Goal: Information Seeking & Learning: Learn about a topic

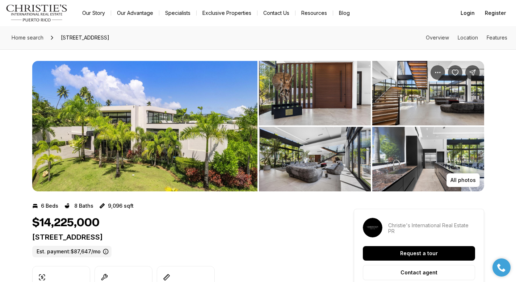
click at [297, 147] on img "View image gallery" at bounding box center [315, 159] width 112 height 64
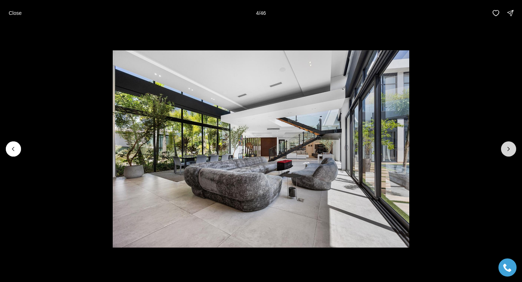
click at [511, 147] on icon "Next slide" at bounding box center [507, 148] width 7 height 7
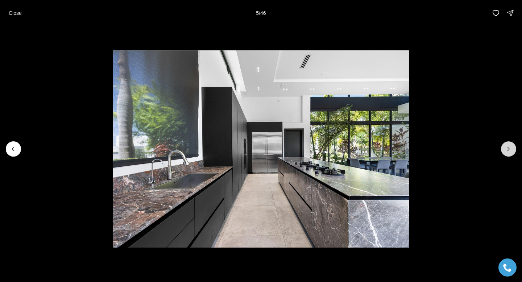
click at [511, 147] on icon "Next slide" at bounding box center [507, 148] width 7 height 7
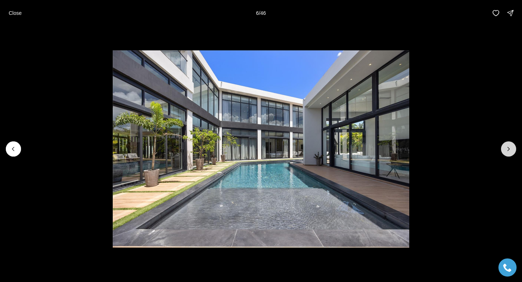
click at [511, 147] on icon "Next slide" at bounding box center [507, 148] width 7 height 7
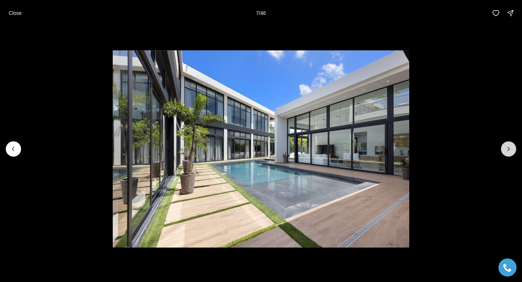
click at [511, 148] on icon "Next slide" at bounding box center [507, 148] width 7 height 7
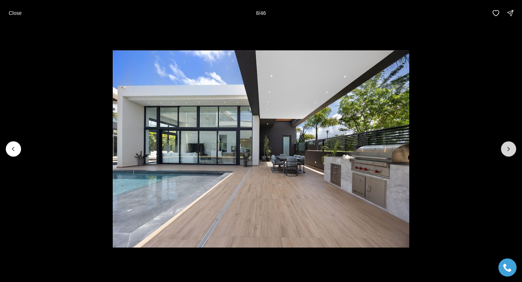
click at [511, 148] on icon "Next slide" at bounding box center [507, 148] width 7 height 7
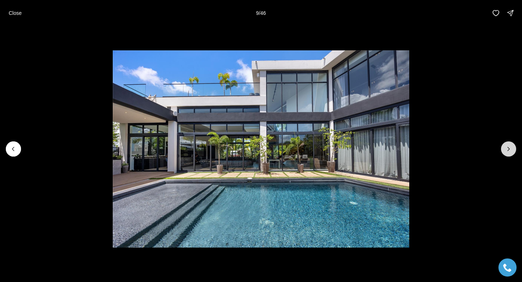
click at [511, 148] on icon "Next slide" at bounding box center [507, 148] width 7 height 7
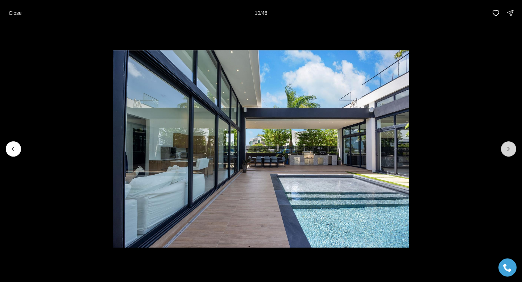
click at [511, 148] on icon "Next slide" at bounding box center [507, 148] width 7 height 7
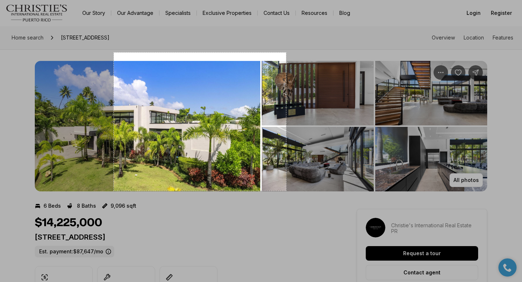
drag, startPoint x: 114, startPoint y: 53, endPoint x: 285, endPoint y: 190, distance: 220.2
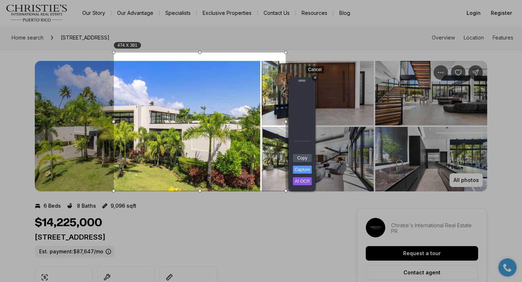
click at [315, 76] on div "+" at bounding box center [314, 78] width 6 height 6
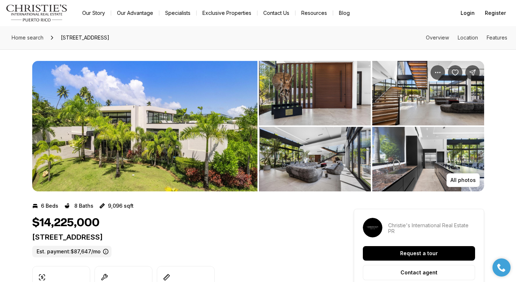
click at [456, 169] on img "View image gallery" at bounding box center [428, 159] width 112 height 64
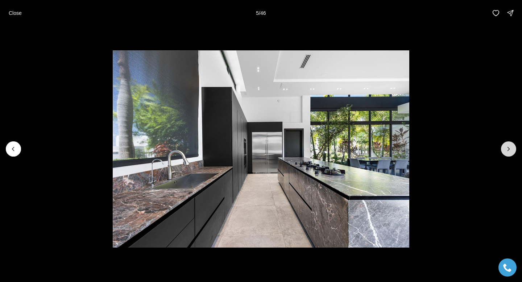
click at [513, 147] on button "Next slide" at bounding box center [507, 148] width 15 height 15
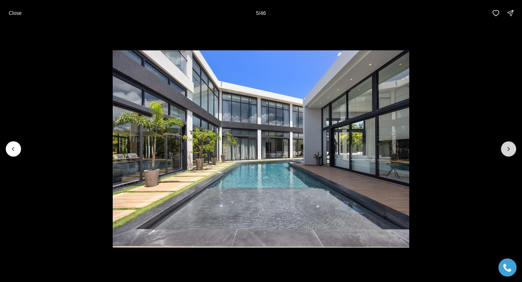
click at [513, 148] on button "Next slide" at bounding box center [507, 148] width 15 height 15
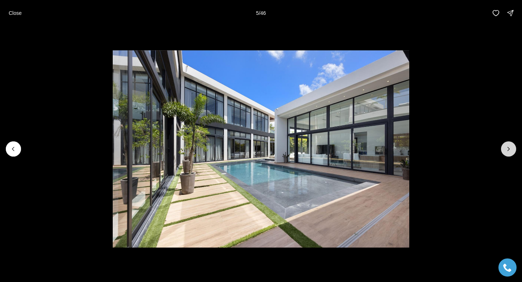
click at [513, 148] on button "Next slide" at bounding box center [507, 148] width 15 height 15
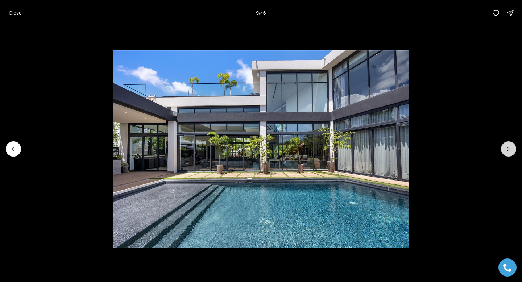
click at [513, 148] on button "Next slide" at bounding box center [507, 148] width 15 height 15
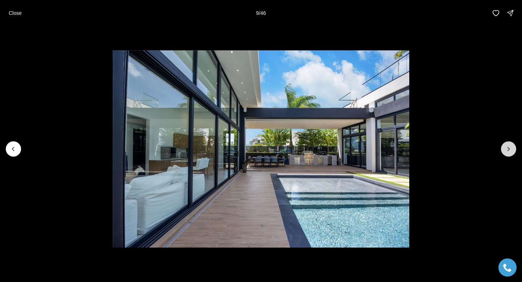
click at [513, 148] on button "Next slide" at bounding box center [507, 148] width 15 height 15
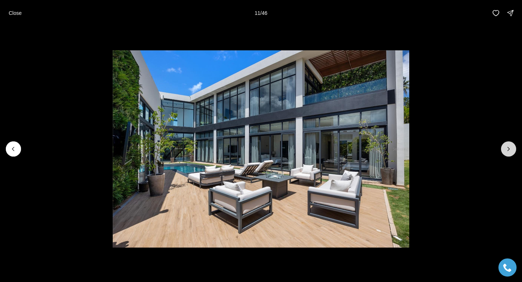
click at [513, 148] on button "Next slide" at bounding box center [507, 148] width 15 height 15
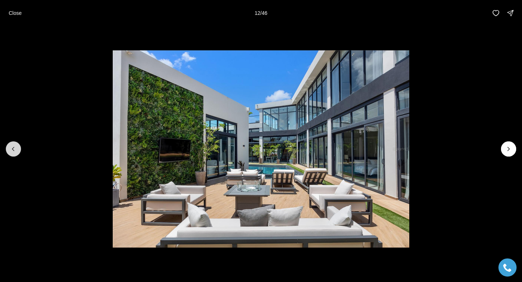
click at [13, 150] on icon "Previous slide" at bounding box center [13, 148] width 7 height 7
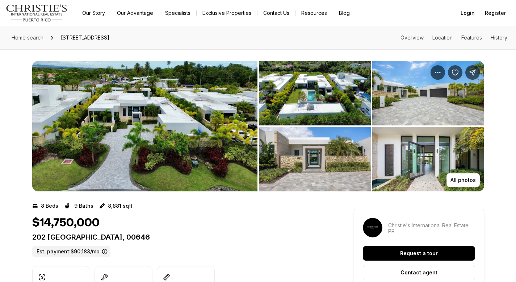
click at [204, 102] on img "View image gallery" at bounding box center [144, 126] width 225 height 130
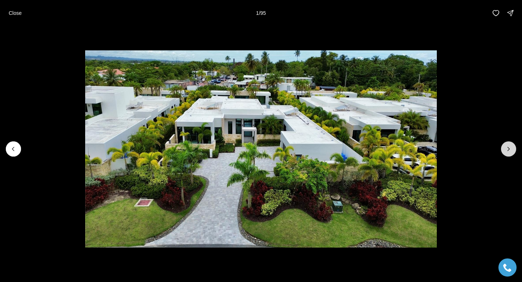
click at [509, 145] on icon "Next slide" at bounding box center [507, 148] width 7 height 7
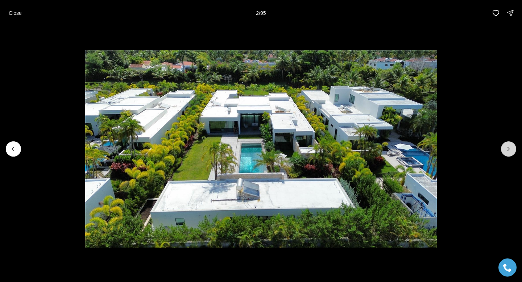
click at [509, 146] on icon "Next slide" at bounding box center [507, 148] width 7 height 7
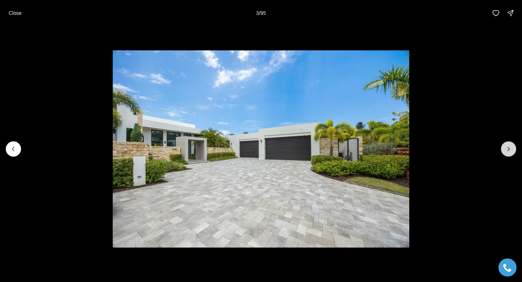
click at [509, 146] on icon "Next slide" at bounding box center [507, 148] width 7 height 7
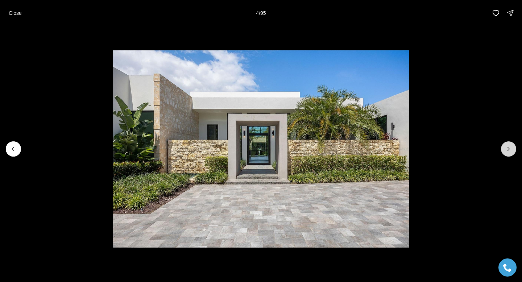
click at [509, 146] on icon "Next slide" at bounding box center [507, 148] width 7 height 7
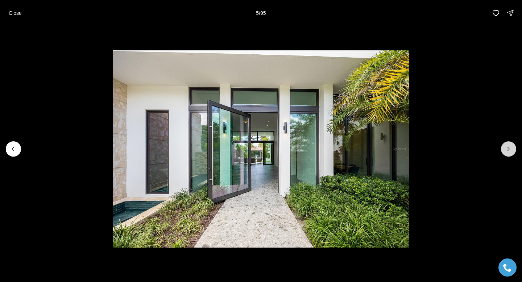
click at [509, 146] on icon "Next slide" at bounding box center [507, 148] width 7 height 7
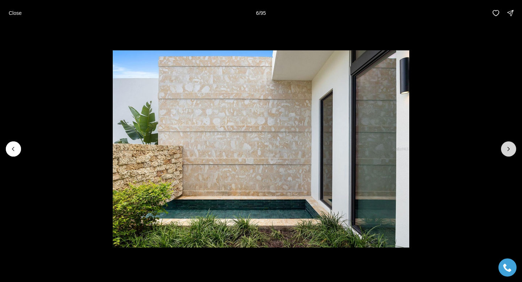
click at [510, 148] on icon "Next slide" at bounding box center [507, 148] width 7 height 7
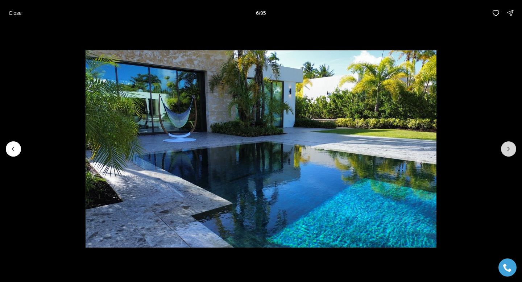
click at [510, 148] on icon "Next slide" at bounding box center [507, 148] width 7 height 7
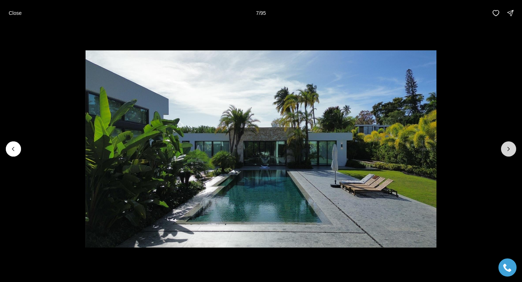
click at [510, 148] on icon "Next slide" at bounding box center [507, 148] width 7 height 7
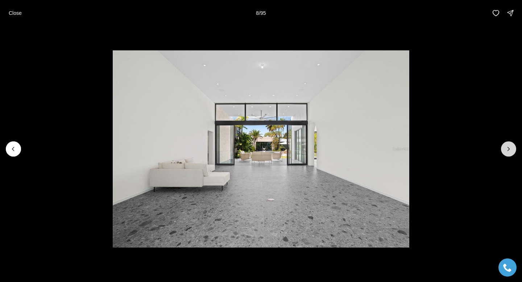
click at [510, 148] on icon "Next slide" at bounding box center [507, 148] width 7 height 7
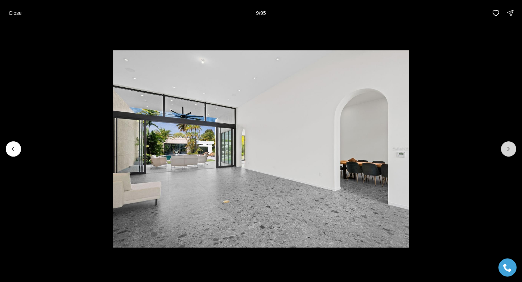
click at [510, 148] on icon "Next slide" at bounding box center [507, 148] width 7 height 7
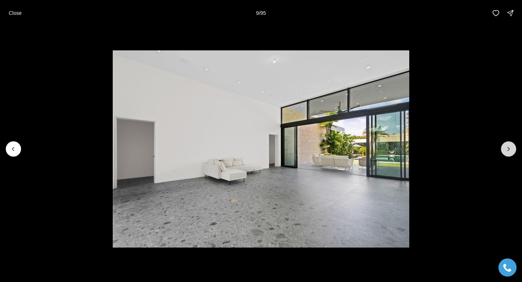
click at [510, 148] on icon "Next slide" at bounding box center [507, 148] width 7 height 7
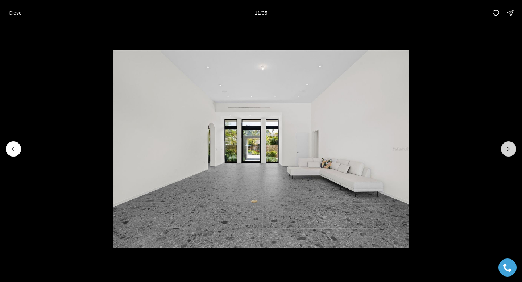
click at [510, 148] on icon "Next slide" at bounding box center [507, 148] width 7 height 7
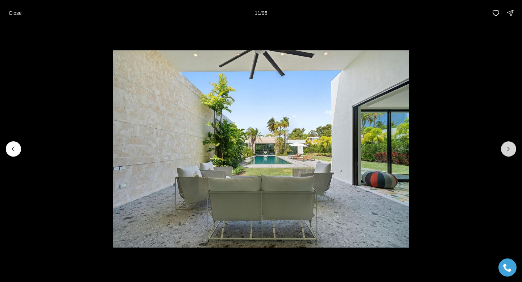
click at [510, 148] on icon "Next slide" at bounding box center [507, 148] width 7 height 7
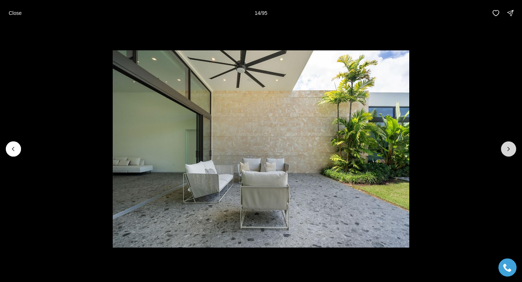
click at [510, 148] on icon "Next slide" at bounding box center [507, 148] width 7 height 7
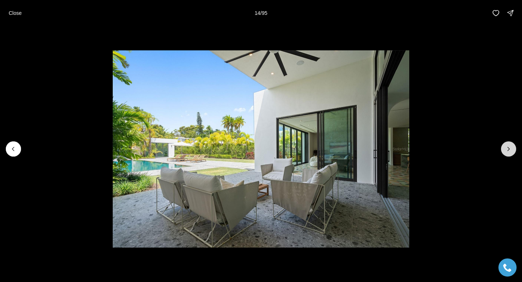
click at [510, 148] on icon "Next slide" at bounding box center [507, 148] width 7 height 7
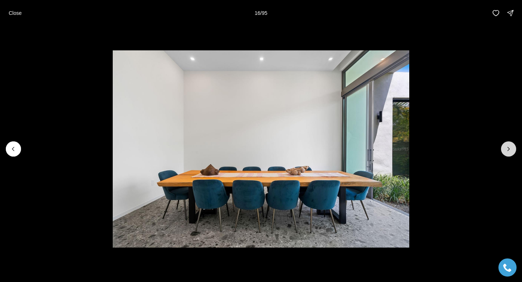
click at [510, 148] on icon "Next slide" at bounding box center [507, 148] width 7 height 7
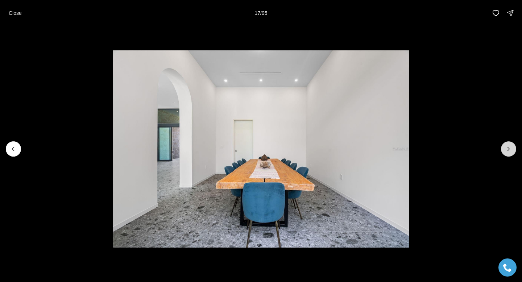
click at [510, 148] on icon "Next slide" at bounding box center [507, 148] width 7 height 7
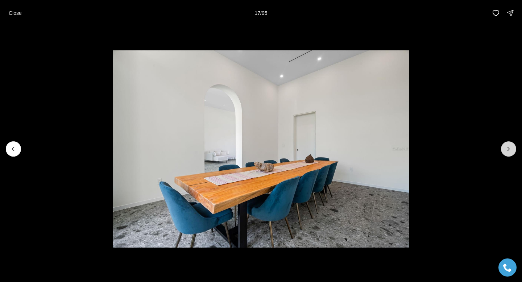
click at [510, 148] on icon "Next slide" at bounding box center [507, 148] width 7 height 7
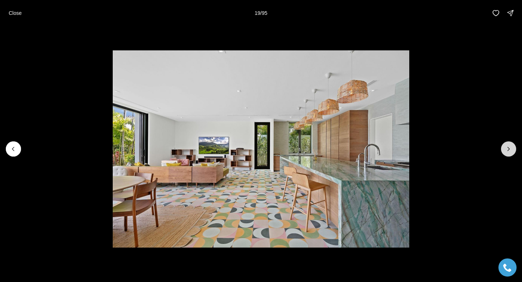
click at [510, 148] on icon "Next slide" at bounding box center [507, 148] width 7 height 7
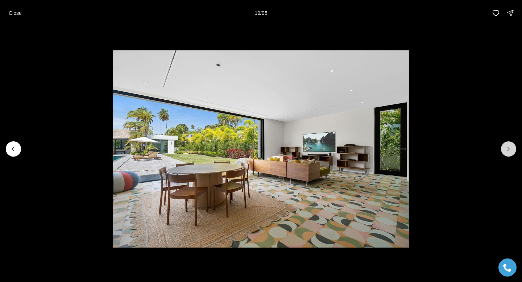
click at [510, 148] on icon "Next slide" at bounding box center [507, 148] width 7 height 7
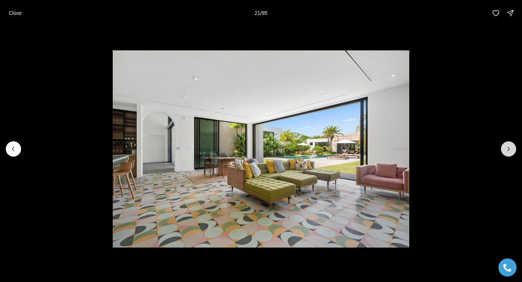
click at [510, 148] on icon "Next slide" at bounding box center [507, 148] width 7 height 7
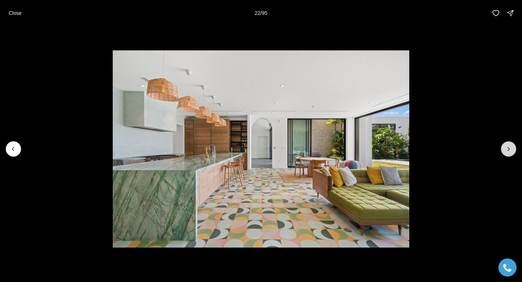
click at [510, 148] on icon "Next slide" at bounding box center [507, 148] width 7 height 7
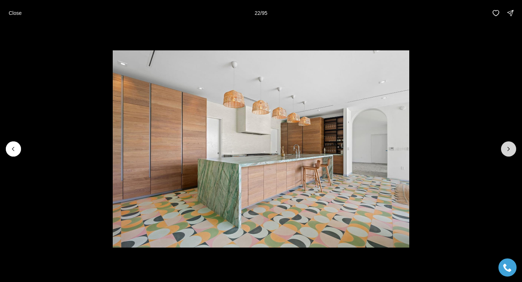
click at [510, 149] on icon "Next slide" at bounding box center [507, 148] width 7 height 7
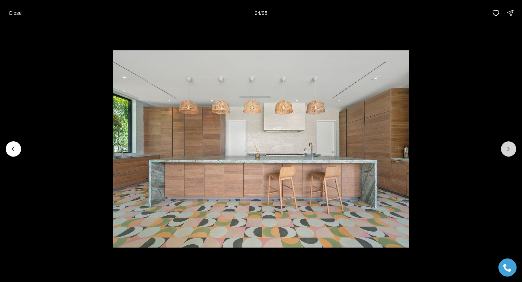
click at [510, 149] on icon "Next slide" at bounding box center [507, 148] width 7 height 7
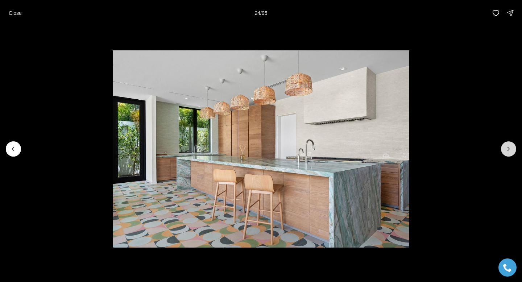
click at [510, 149] on icon "Next slide" at bounding box center [507, 148] width 7 height 7
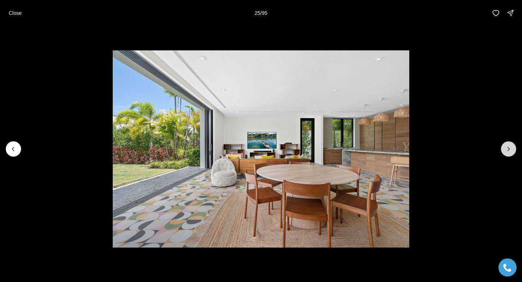
click at [510, 149] on icon "Next slide" at bounding box center [507, 148] width 7 height 7
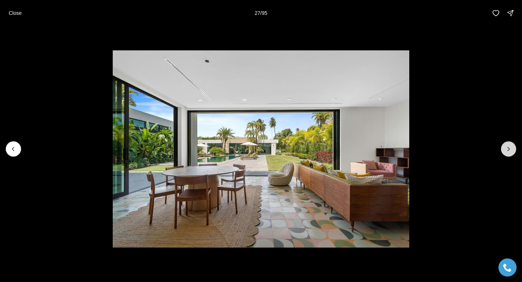
click at [510, 149] on icon "Next slide" at bounding box center [507, 148] width 7 height 7
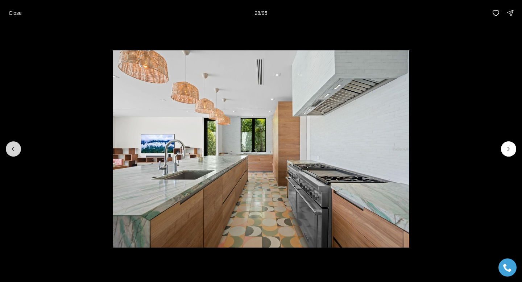
click at [13, 146] on icon "Previous slide" at bounding box center [13, 148] width 7 height 7
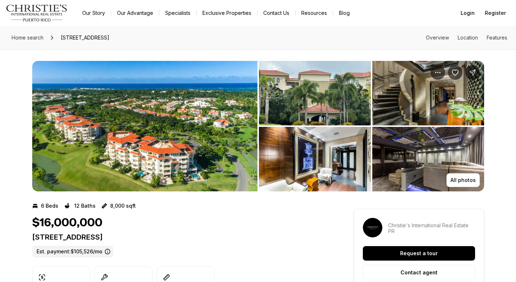
click at [307, 158] on img "View image gallery" at bounding box center [315, 159] width 112 height 64
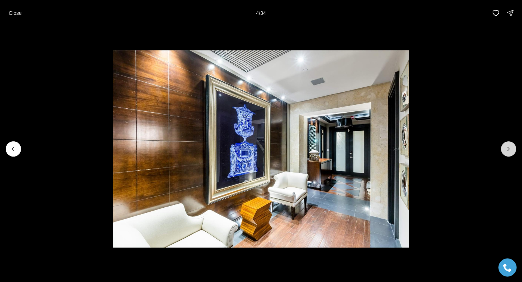
click at [511, 150] on icon "Next slide" at bounding box center [507, 148] width 7 height 7
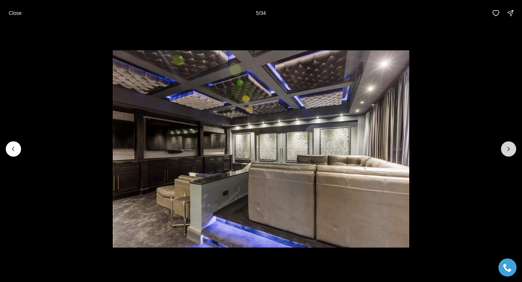
click at [511, 150] on icon "Next slide" at bounding box center [507, 148] width 7 height 7
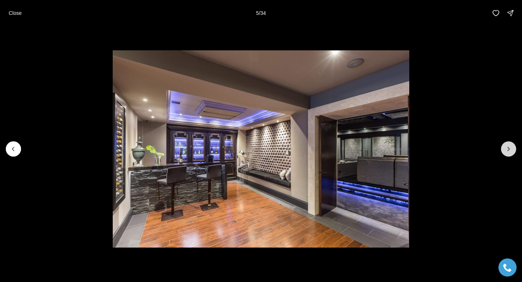
click at [511, 150] on icon "Next slide" at bounding box center [507, 148] width 7 height 7
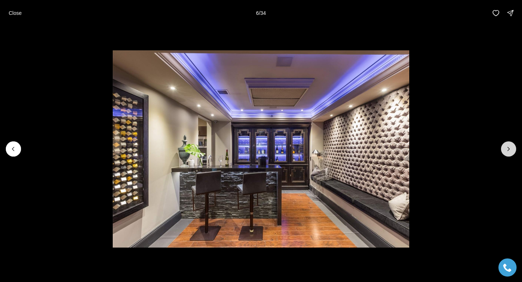
click at [511, 150] on icon "Next slide" at bounding box center [507, 148] width 7 height 7
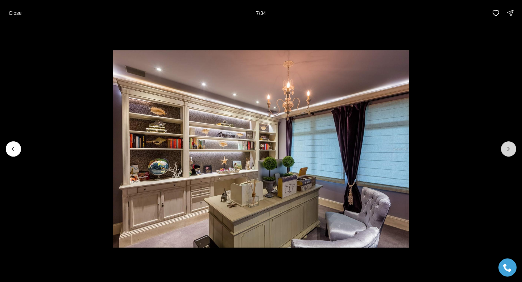
click at [511, 150] on icon "Next slide" at bounding box center [507, 148] width 7 height 7
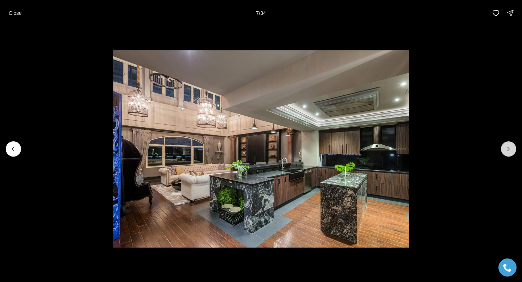
click at [511, 150] on icon "Next slide" at bounding box center [507, 148] width 7 height 7
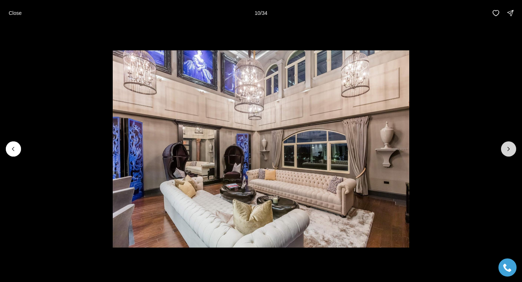
click at [511, 150] on icon "Next slide" at bounding box center [507, 148] width 7 height 7
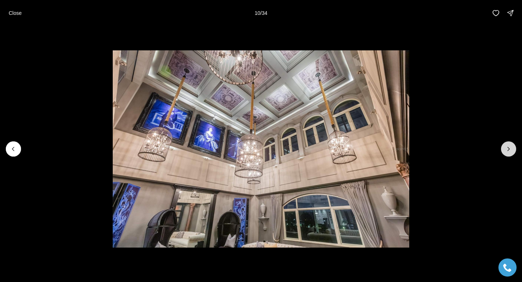
click at [511, 150] on icon "Next slide" at bounding box center [507, 148] width 7 height 7
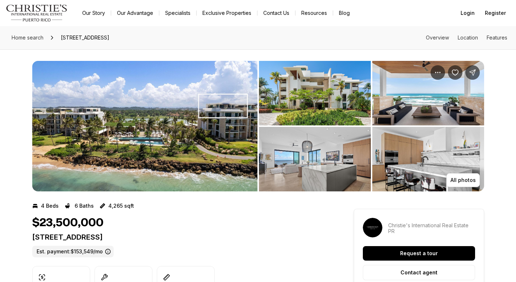
click at [421, 152] on img "View image gallery" at bounding box center [428, 159] width 112 height 64
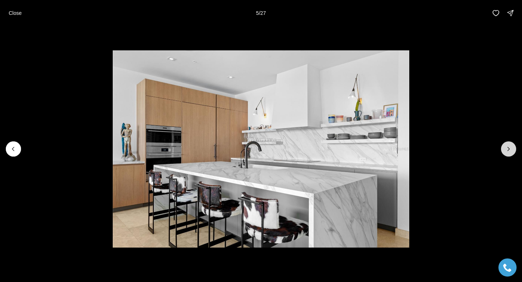
click at [512, 151] on button "Next slide" at bounding box center [507, 148] width 15 height 15
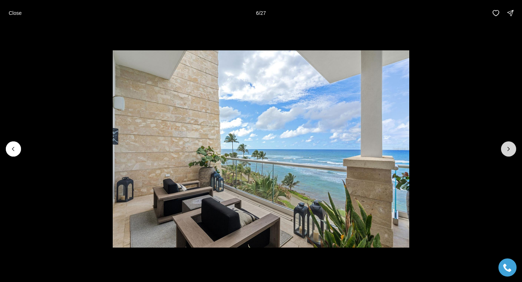
click at [512, 151] on button "Next slide" at bounding box center [507, 148] width 15 height 15
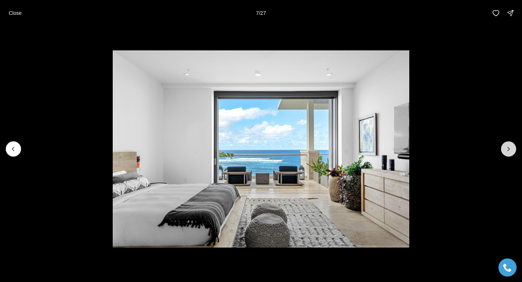
click at [512, 151] on button "Next slide" at bounding box center [507, 148] width 15 height 15
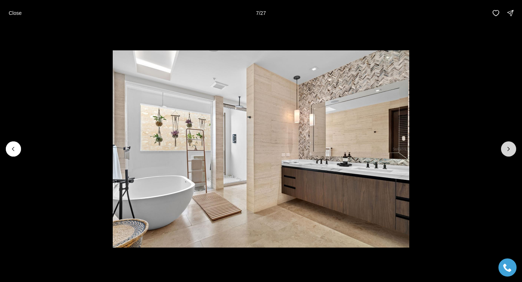
click at [512, 151] on button "Next slide" at bounding box center [507, 148] width 15 height 15
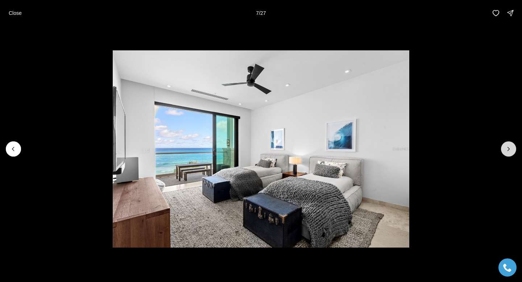
click at [512, 151] on button "Next slide" at bounding box center [507, 148] width 15 height 15
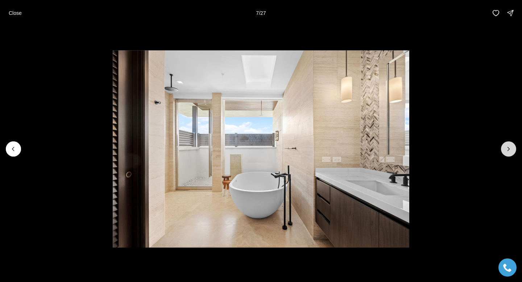
click at [512, 151] on button "Next slide" at bounding box center [507, 148] width 15 height 15
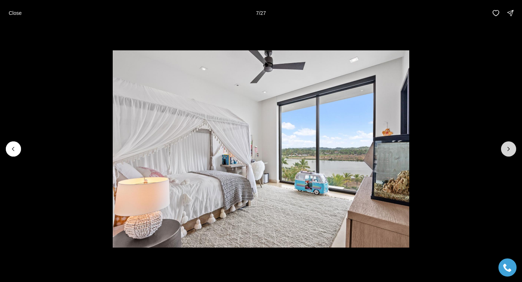
click at [512, 151] on button "Next slide" at bounding box center [507, 148] width 15 height 15
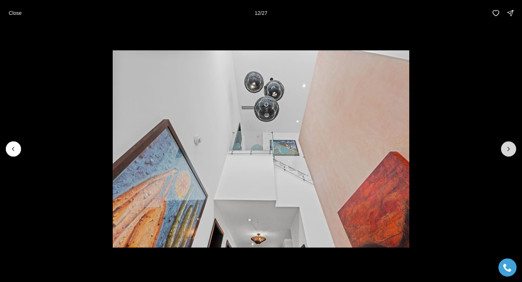
click at [512, 151] on button "Next slide" at bounding box center [507, 148] width 15 height 15
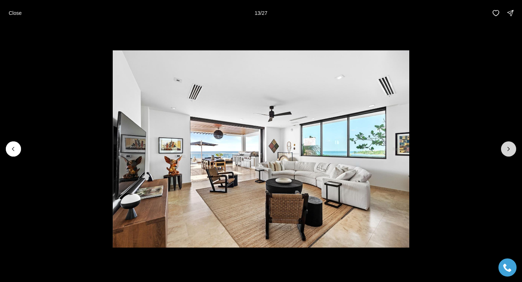
click at [512, 151] on button "Next slide" at bounding box center [507, 148] width 15 height 15
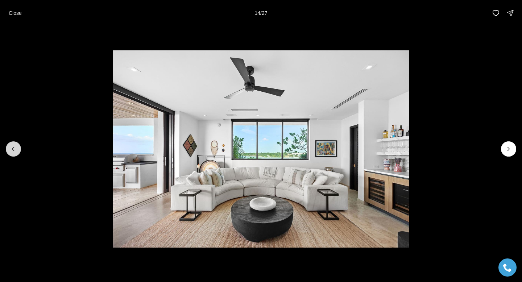
click at [14, 150] on icon "Previous slide" at bounding box center [13, 148] width 7 height 7
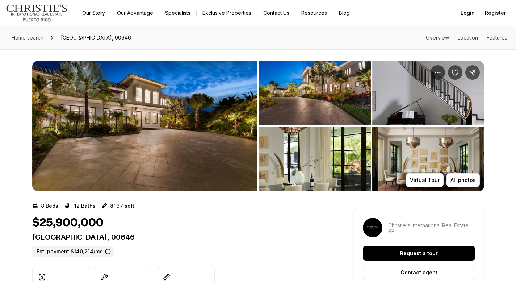
click at [412, 150] on img "View image gallery" at bounding box center [428, 159] width 112 height 64
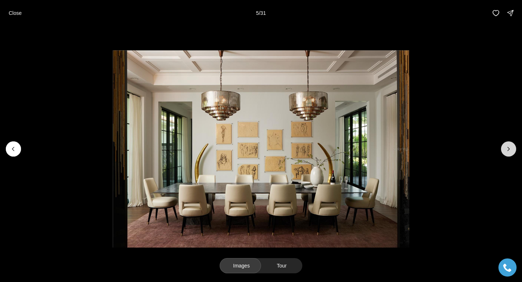
click at [508, 149] on icon "Next slide" at bounding box center [507, 148] width 7 height 7
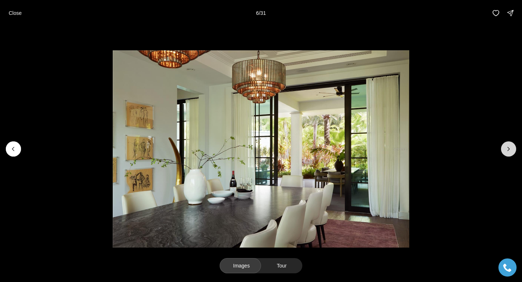
click at [508, 149] on icon "Next slide" at bounding box center [507, 148] width 7 height 7
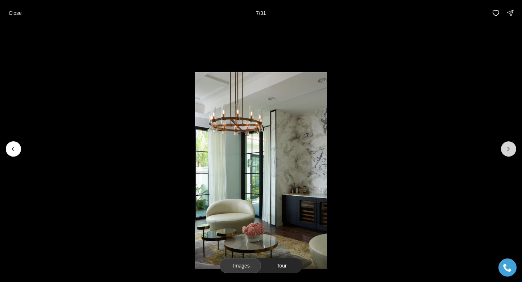
click at [508, 149] on icon "Next slide" at bounding box center [507, 148] width 7 height 7
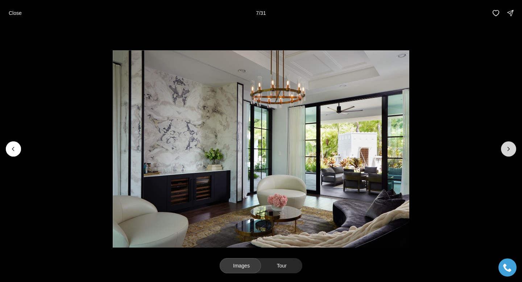
click at [508, 149] on icon "Next slide" at bounding box center [507, 148] width 7 height 7
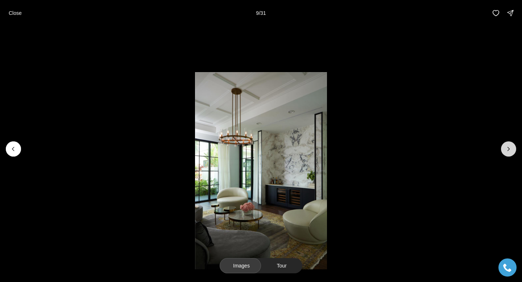
click at [508, 149] on icon "Next slide" at bounding box center [507, 148] width 7 height 7
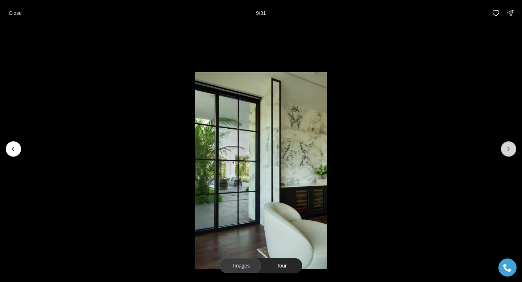
click at [508, 149] on icon "Next slide" at bounding box center [507, 148] width 7 height 7
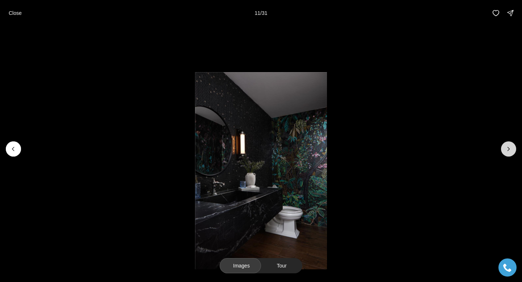
click at [508, 149] on icon "Next slide" at bounding box center [507, 148] width 7 height 7
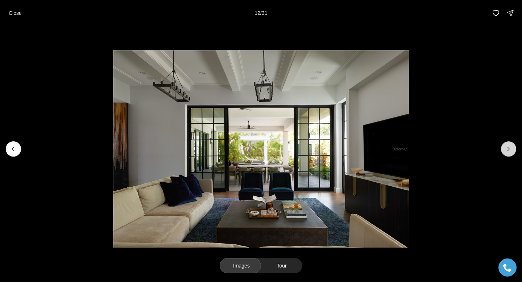
click at [508, 149] on icon "Next slide" at bounding box center [507, 148] width 7 height 7
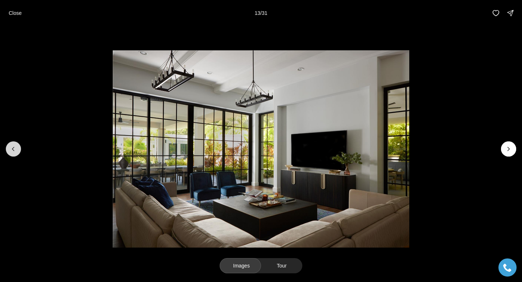
click at [12, 152] on button "Previous slide" at bounding box center [13, 148] width 15 height 15
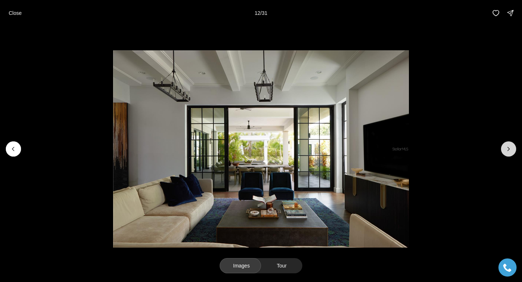
click at [505, 148] on icon "Next slide" at bounding box center [507, 148] width 7 height 7
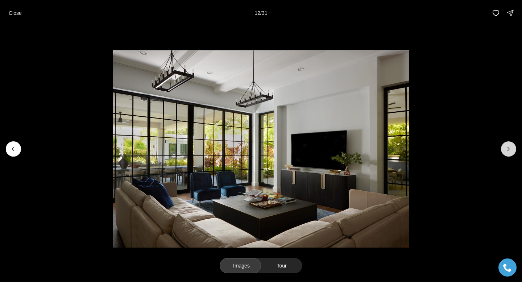
click at [506, 149] on icon "Next slide" at bounding box center [507, 148] width 7 height 7
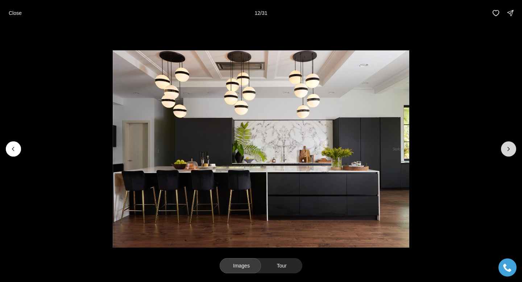
click at [506, 149] on icon "Next slide" at bounding box center [507, 148] width 7 height 7
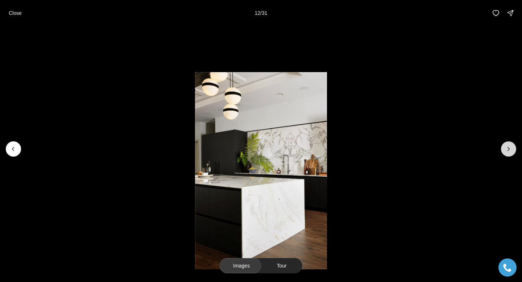
click at [506, 149] on icon "Next slide" at bounding box center [507, 148] width 7 height 7
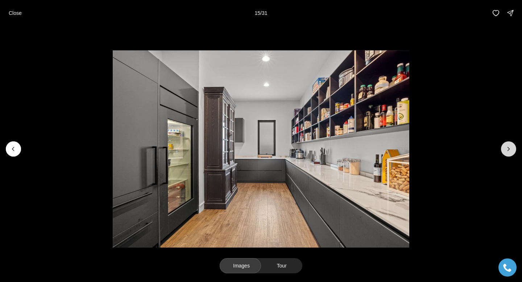
click at [506, 149] on icon "Next slide" at bounding box center [507, 148] width 7 height 7
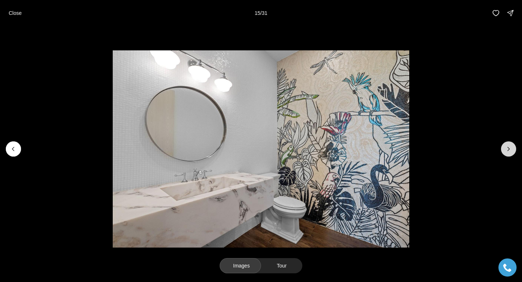
click at [506, 149] on icon "Next slide" at bounding box center [507, 148] width 7 height 7
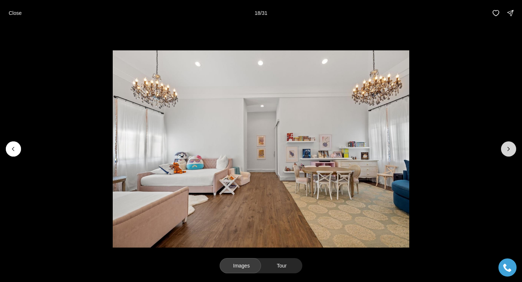
click at [506, 149] on icon "Next slide" at bounding box center [507, 148] width 7 height 7
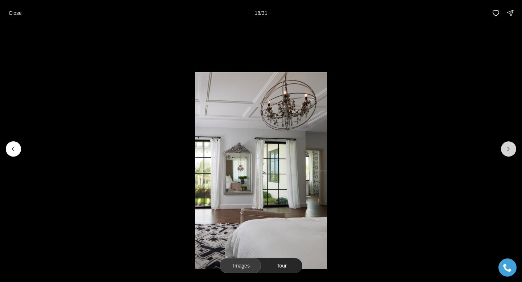
click at [506, 149] on icon "Next slide" at bounding box center [507, 148] width 7 height 7
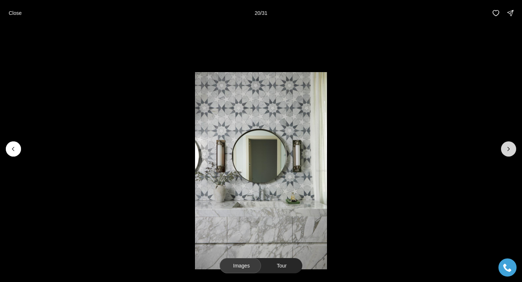
click at [506, 149] on icon "Next slide" at bounding box center [507, 148] width 7 height 7
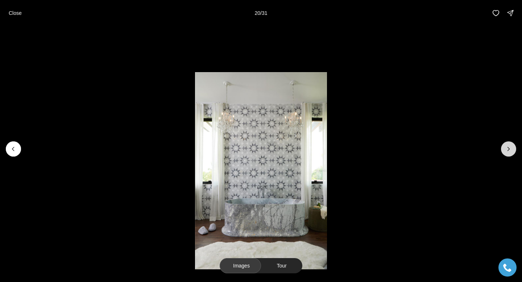
click at [506, 149] on icon "Next slide" at bounding box center [507, 148] width 7 height 7
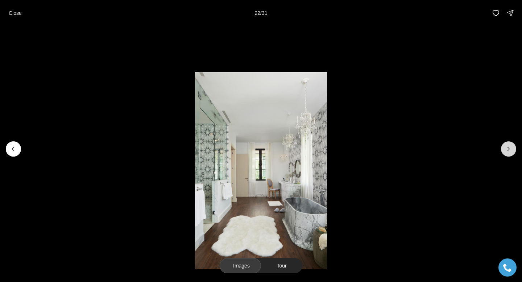
click at [506, 149] on icon "Next slide" at bounding box center [507, 148] width 7 height 7
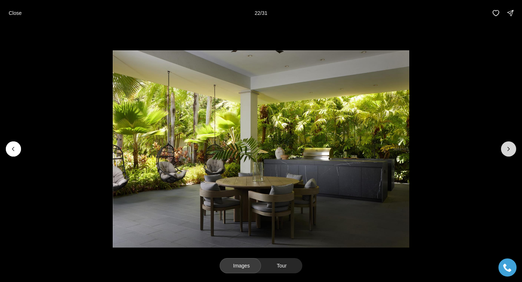
click at [506, 149] on icon "Next slide" at bounding box center [507, 148] width 7 height 7
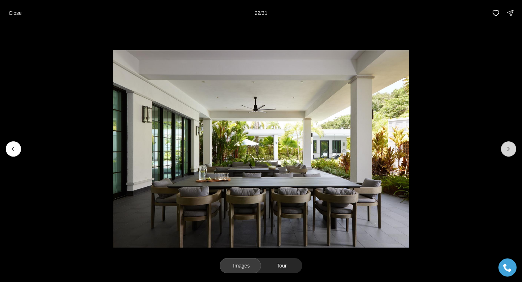
click at [506, 149] on icon "Next slide" at bounding box center [507, 148] width 7 height 7
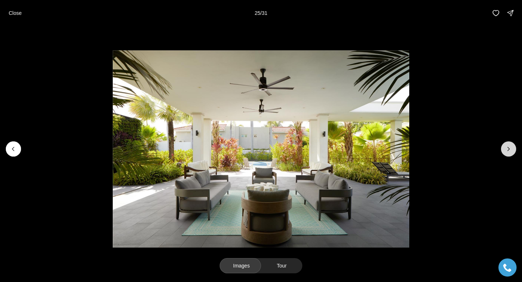
click at [506, 149] on icon "Next slide" at bounding box center [507, 148] width 7 height 7
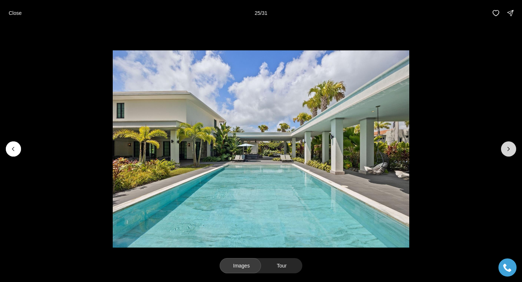
click at [506, 149] on icon "Next slide" at bounding box center [507, 148] width 7 height 7
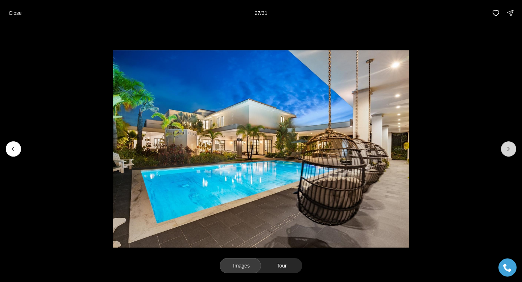
click at [507, 148] on icon "Next slide" at bounding box center [507, 148] width 7 height 7
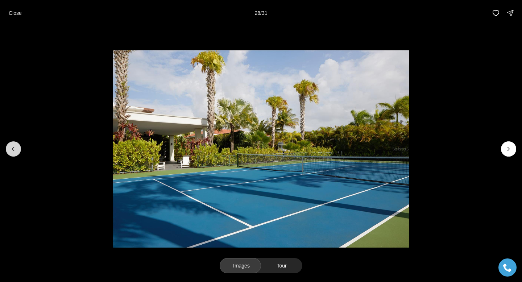
click at [9, 147] on button "Previous slide" at bounding box center [13, 148] width 15 height 15
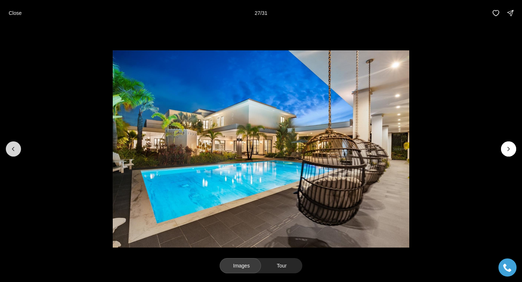
click at [9, 146] on button "Previous slide" at bounding box center [13, 148] width 15 height 15
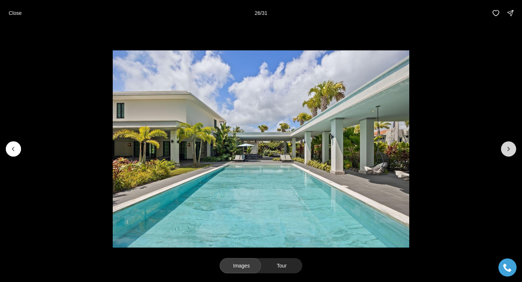
click at [508, 153] on button "Next slide" at bounding box center [507, 148] width 15 height 15
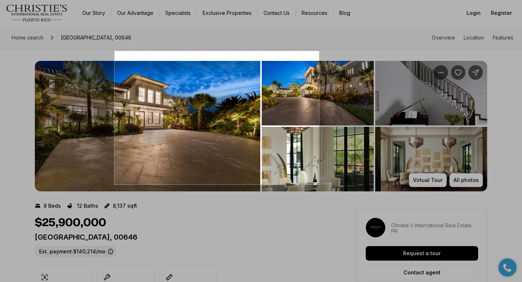
drag, startPoint x: 114, startPoint y: 51, endPoint x: 319, endPoint y: 184, distance: 243.9
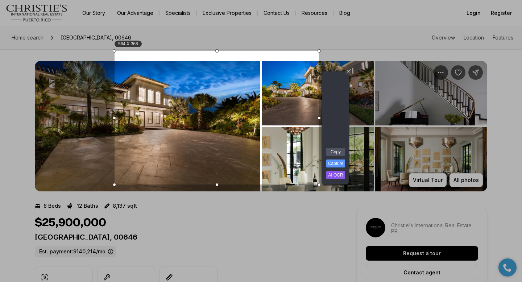
click at [348, 74] on div "+" at bounding box center [348, 72] width 6 height 6
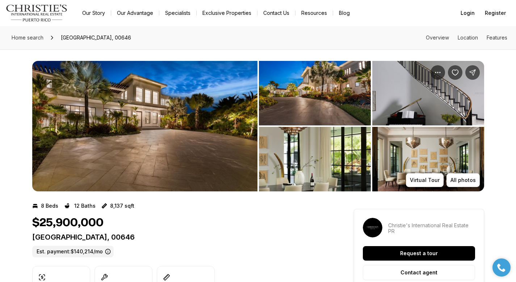
click at [423, 153] on img "View image gallery" at bounding box center [428, 159] width 112 height 64
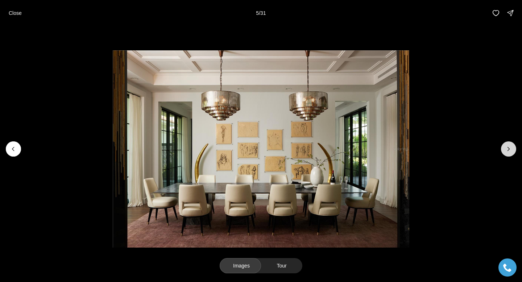
click at [511, 149] on icon "Next slide" at bounding box center [507, 148] width 7 height 7
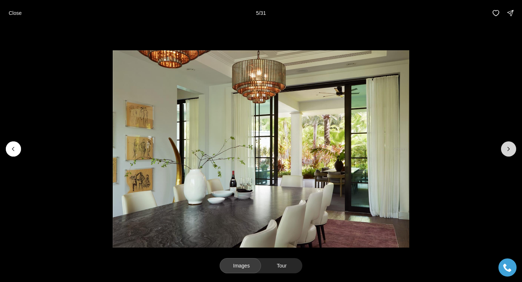
click at [510, 149] on icon "Next slide" at bounding box center [507, 148] width 7 height 7
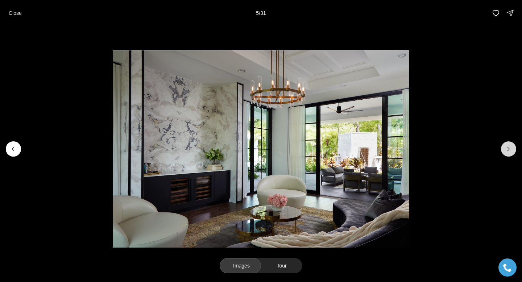
click at [510, 149] on icon "Next slide" at bounding box center [507, 148] width 7 height 7
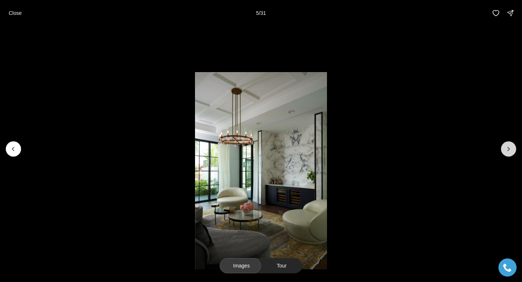
click at [510, 149] on icon "Next slide" at bounding box center [507, 148] width 7 height 7
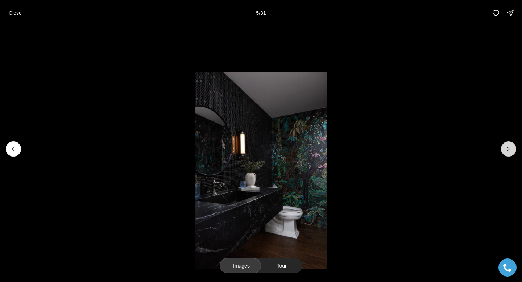
click at [510, 149] on icon "Next slide" at bounding box center [507, 148] width 7 height 7
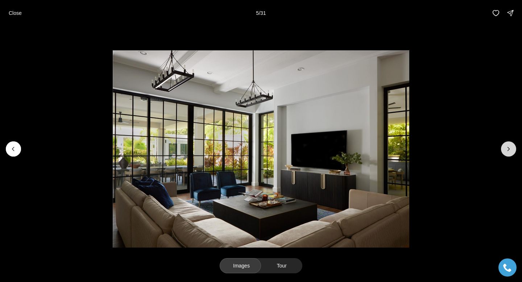
click at [510, 149] on icon "Next slide" at bounding box center [507, 148] width 7 height 7
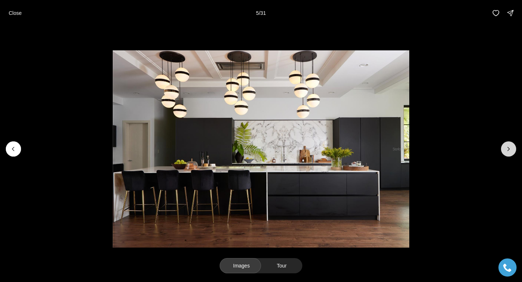
click at [510, 149] on icon "Next slide" at bounding box center [507, 148] width 7 height 7
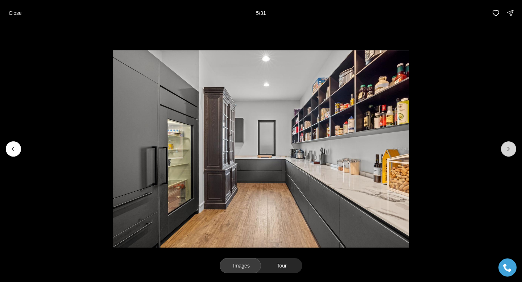
click at [510, 149] on icon "Next slide" at bounding box center [507, 148] width 7 height 7
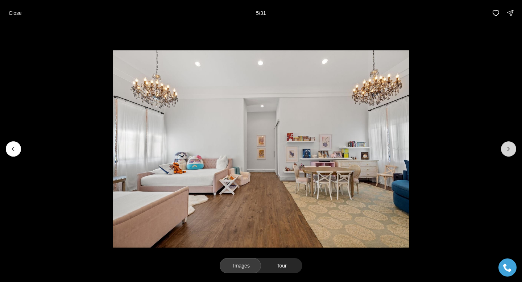
click at [510, 149] on icon "Next slide" at bounding box center [507, 148] width 7 height 7
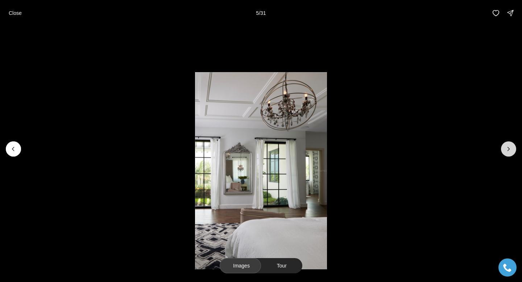
click at [510, 149] on icon "Next slide" at bounding box center [507, 148] width 7 height 7
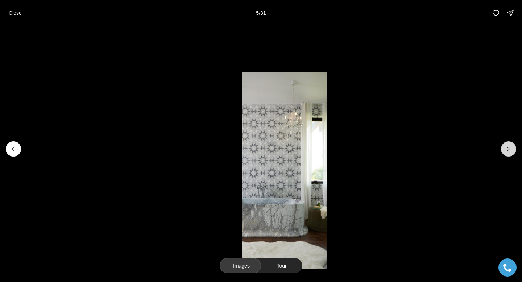
click at [510, 149] on icon "Next slide" at bounding box center [507, 148] width 7 height 7
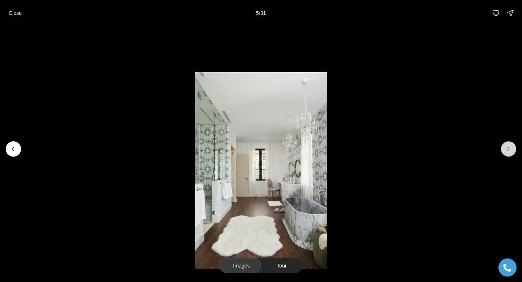
click at [510, 149] on icon "Next slide" at bounding box center [507, 148] width 7 height 7
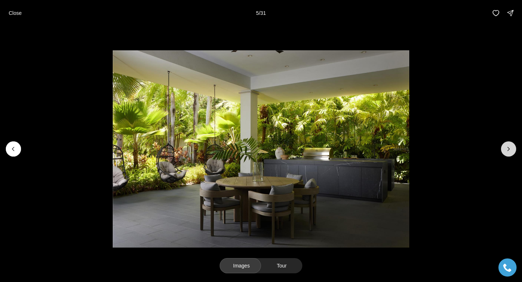
click at [510, 149] on icon "Next slide" at bounding box center [507, 148] width 7 height 7
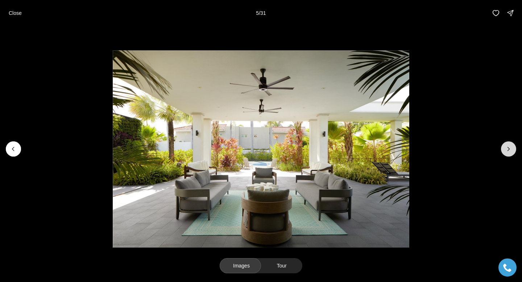
click at [510, 149] on icon "Next slide" at bounding box center [507, 148] width 7 height 7
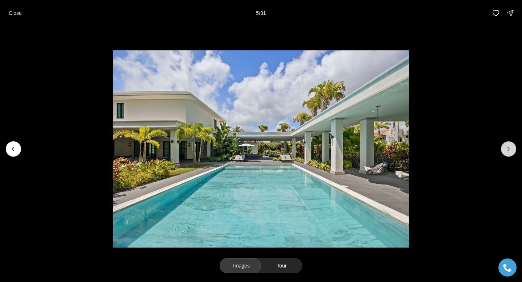
click at [510, 149] on icon "Next slide" at bounding box center [507, 148] width 7 height 7
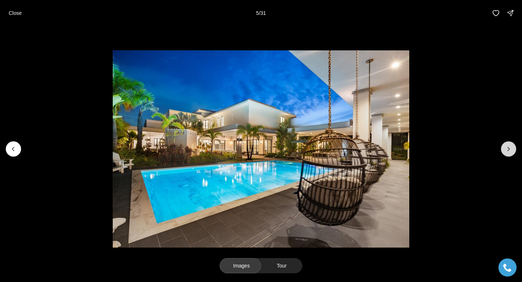
click at [510, 149] on icon "Next slide" at bounding box center [507, 148] width 7 height 7
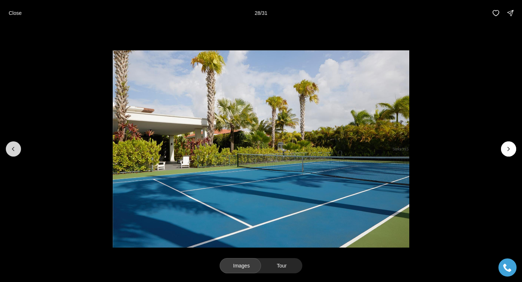
click at [10, 152] on button "Previous slide" at bounding box center [13, 148] width 15 height 15
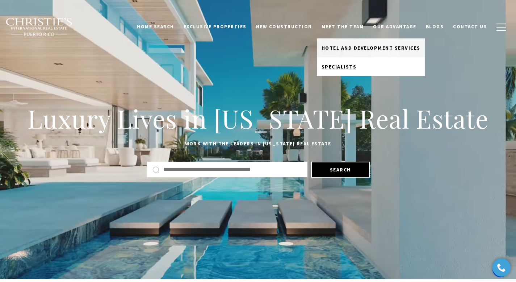
click at [345, 68] on span "Specialists" at bounding box center [339, 66] width 35 height 7
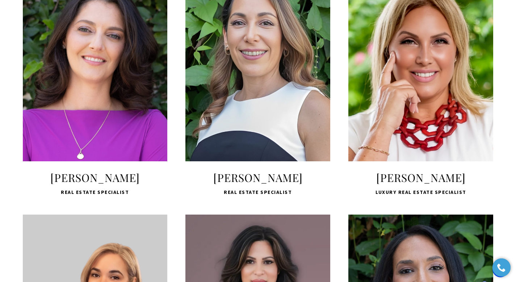
scroll to position [607, 0]
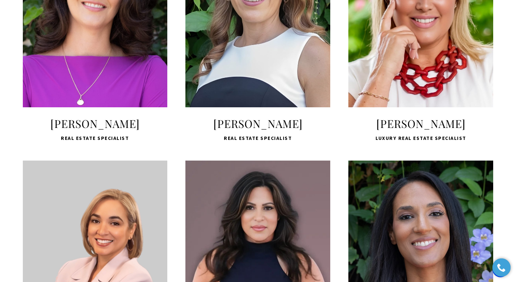
click at [95, 82] on span "LEARN MORE" at bounding box center [95, 71] width 96 height 21
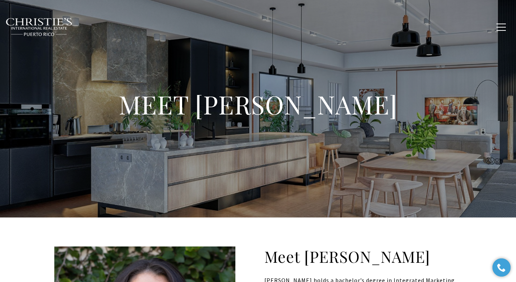
click at [299, 67] on div "MEET [PERSON_NAME]" at bounding box center [258, 108] width 516 height 217
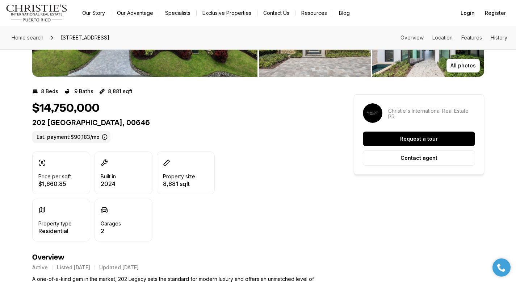
scroll to position [116, 0]
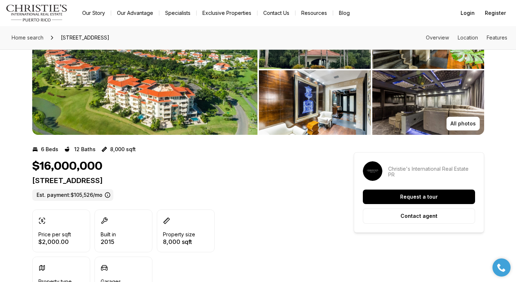
scroll to position [57, 0]
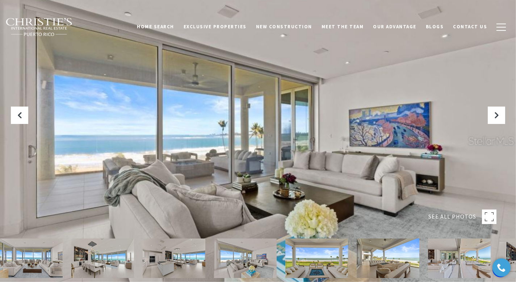
click at [388, 254] on img at bounding box center [388, 257] width 63 height 39
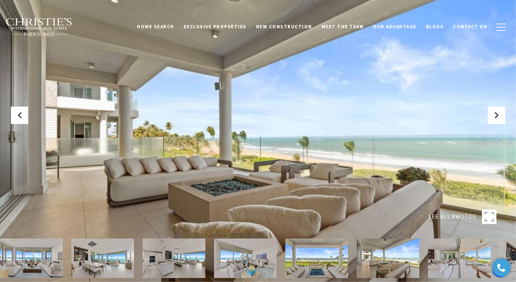
click at [488, 215] on rect at bounding box center [489, 216] width 14 height 14
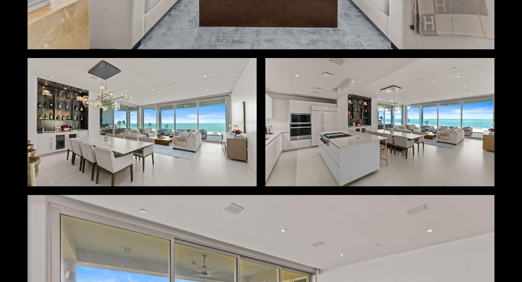
scroll to position [242, 0]
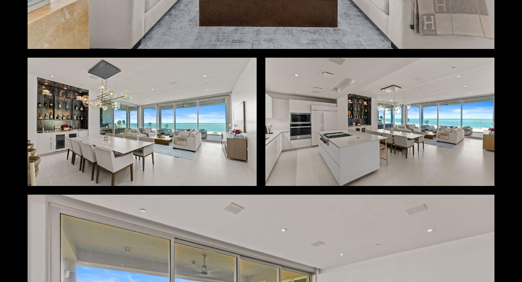
click at [175, 122] on div at bounding box center [142, 122] width 229 height 128
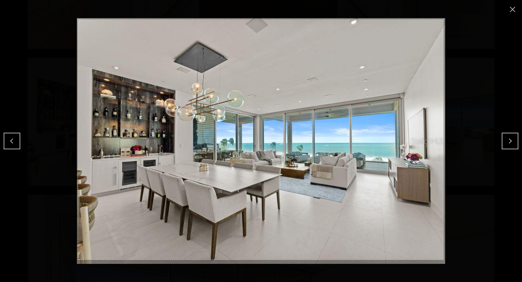
drag, startPoint x: 78, startPoint y: 20, endPoint x: 443, endPoint y: 259, distance: 436.7
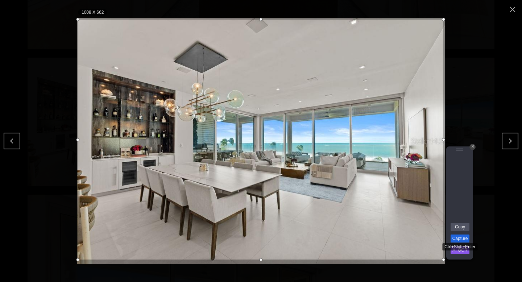
click at [451, 239] on link "Capture" at bounding box center [459, 238] width 19 height 8
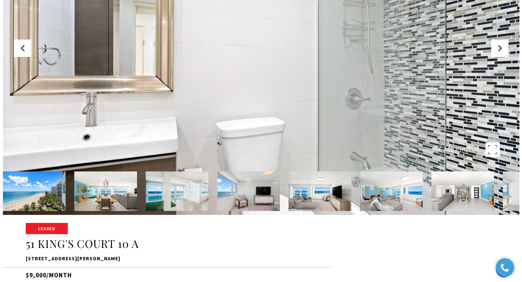
scroll to position [82, 0]
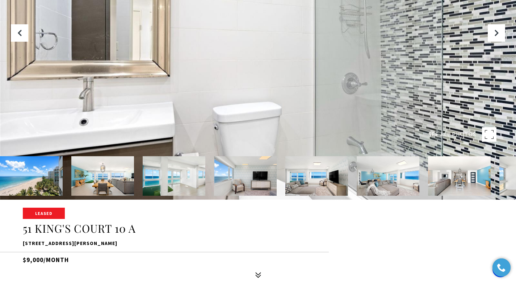
click at [395, 185] on img at bounding box center [388, 175] width 63 height 39
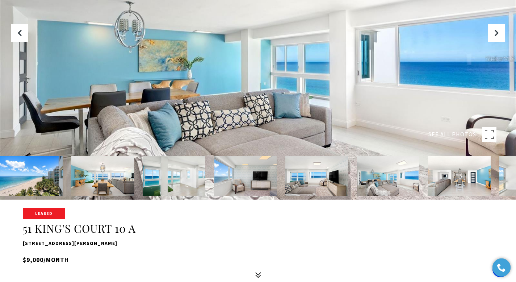
click at [489, 134] on rect at bounding box center [489, 134] width 14 height 14
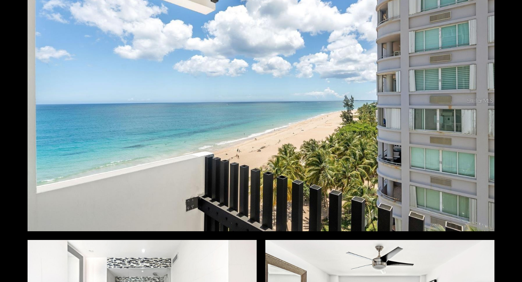
scroll to position [2197, 0]
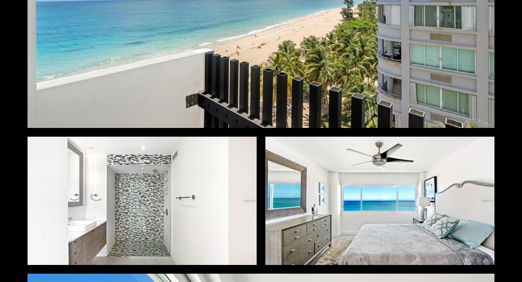
click at [371, 199] on div at bounding box center [379, 201] width 229 height 128
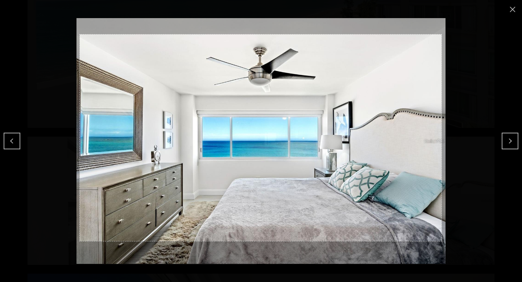
drag, startPoint x: 80, startPoint y: 34, endPoint x: 441, endPoint y: 241, distance: 416.2
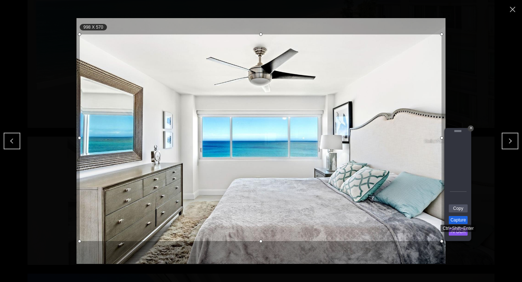
click at [459, 219] on link "Capture" at bounding box center [457, 220] width 19 height 8
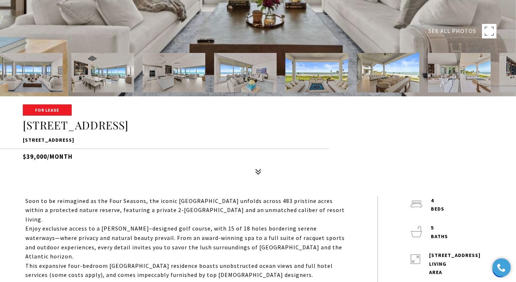
scroll to position [187, 0]
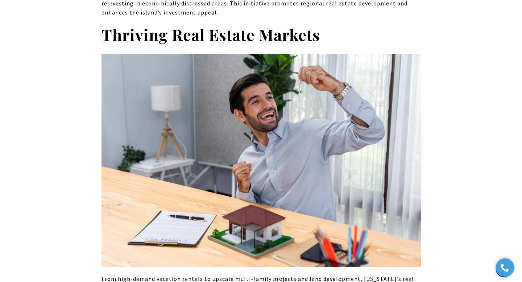
scroll to position [1318, 0]
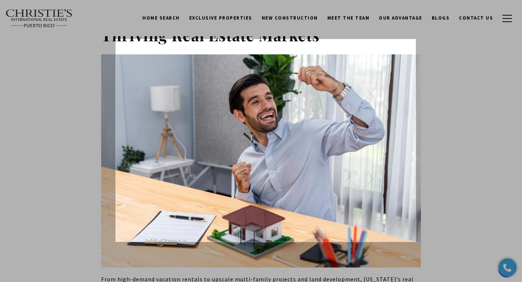
drag, startPoint x: 116, startPoint y: 39, endPoint x: 415, endPoint y: 242, distance: 361.8
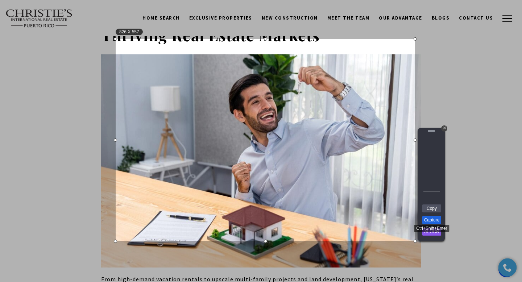
click at [429, 220] on link "Capture" at bounding box center [431, 220] width 19 height 8
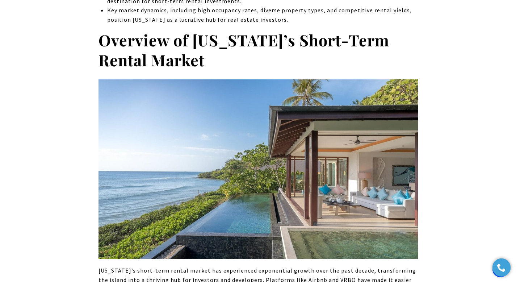
scroll to position [470, 0]
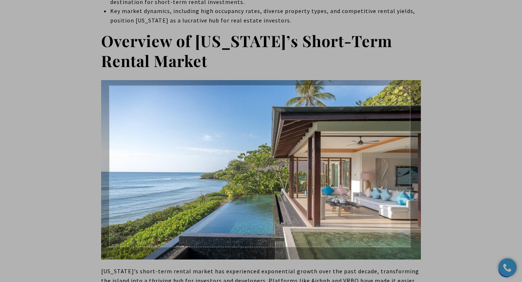
drag, startPoint x: 109, startPoint y: 86, endPoint x: 411, endPoint y: 248, distance: 342.7
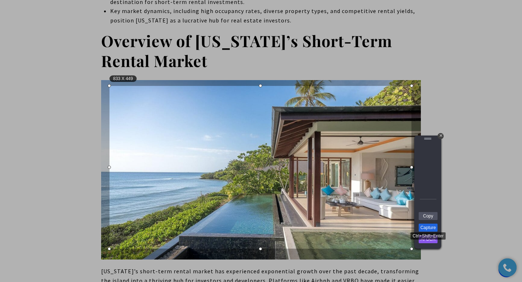
click at [429, 228] on link "Capture" at bounding box center [427, 227] width 19 height 8
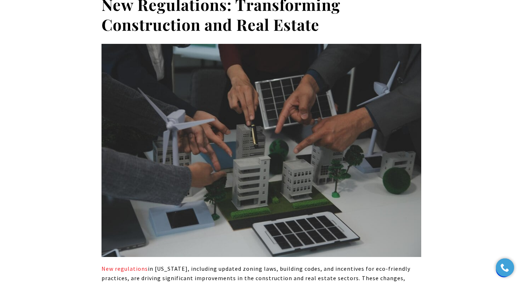
scroll to position [501, 0]
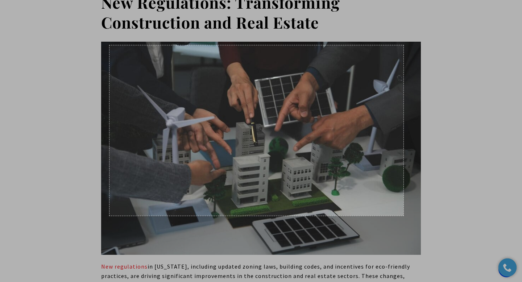
drag, startPoint x: 109, startPoint y: 45, endPoint x: 405, endPoint y: 216, distance: 341.7
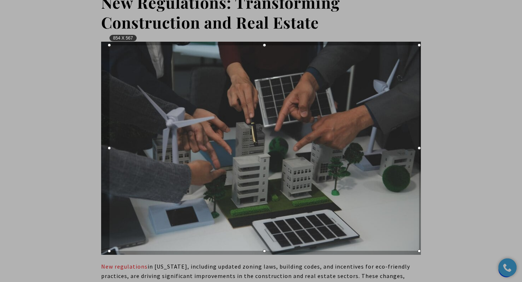
drag, startPoint x: 405, startPoint y: 216, endPoint x: 418, endPoint y: 250, distance: 36.5
click at [419, 251] on div at bounding box center [418, 250] width 3 height 3
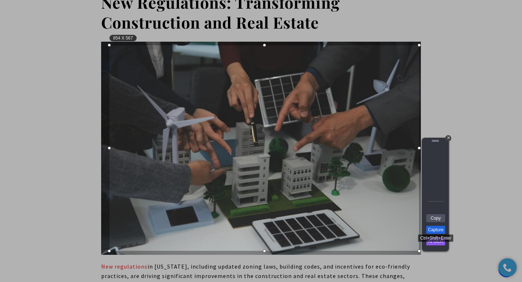
click at [426, 230] on link "Capture" at bounding box center [435, 230] width 19 height 8
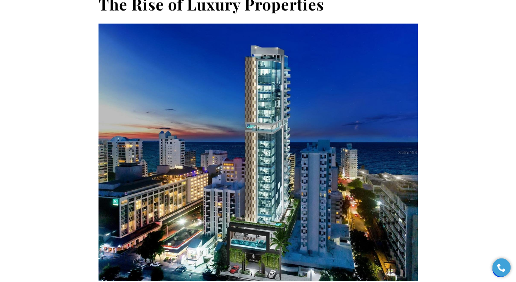
scroll to position [515, 0]
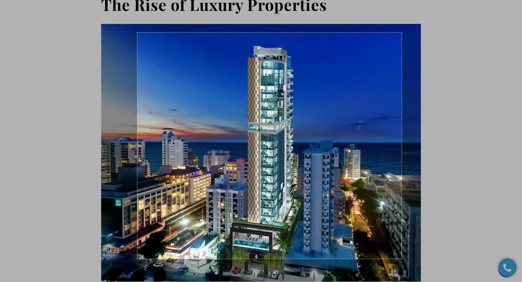
drag, startPoint x: 137, startPoint y: 33, endPoint x: 400, endPoint y: 256, distance: 344.5
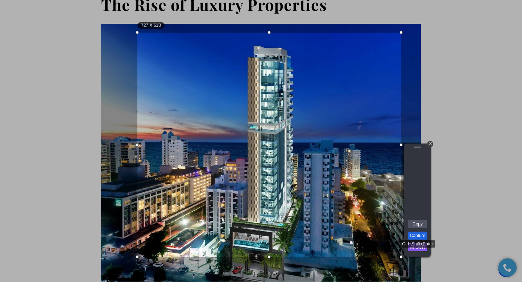
click at [419, 235] on link "Capture" at bounding box center [417, 235] width 19 height 8
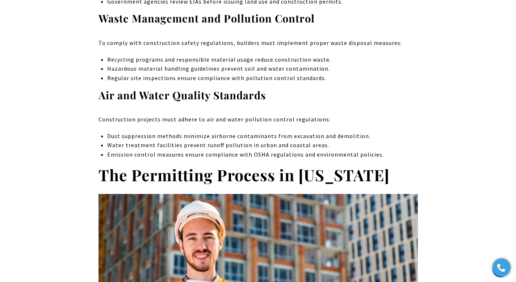
scroll to position [1954, 0]
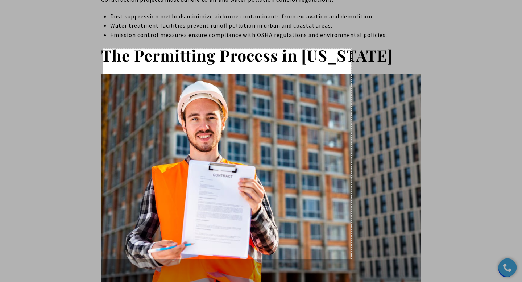
drag, startPoint x: 103, startPoint y: 49, endPoint x: 351, endPoint y: 259, distance: 325.1
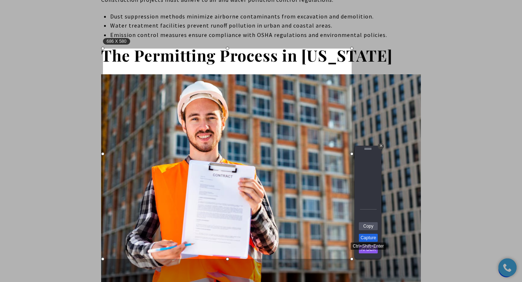
click at [371, 238] on link "Capture" at bounding box center [368, 238] width 19 height 8
